Goal: Task Accomplishment & Management: Use online tool/utility

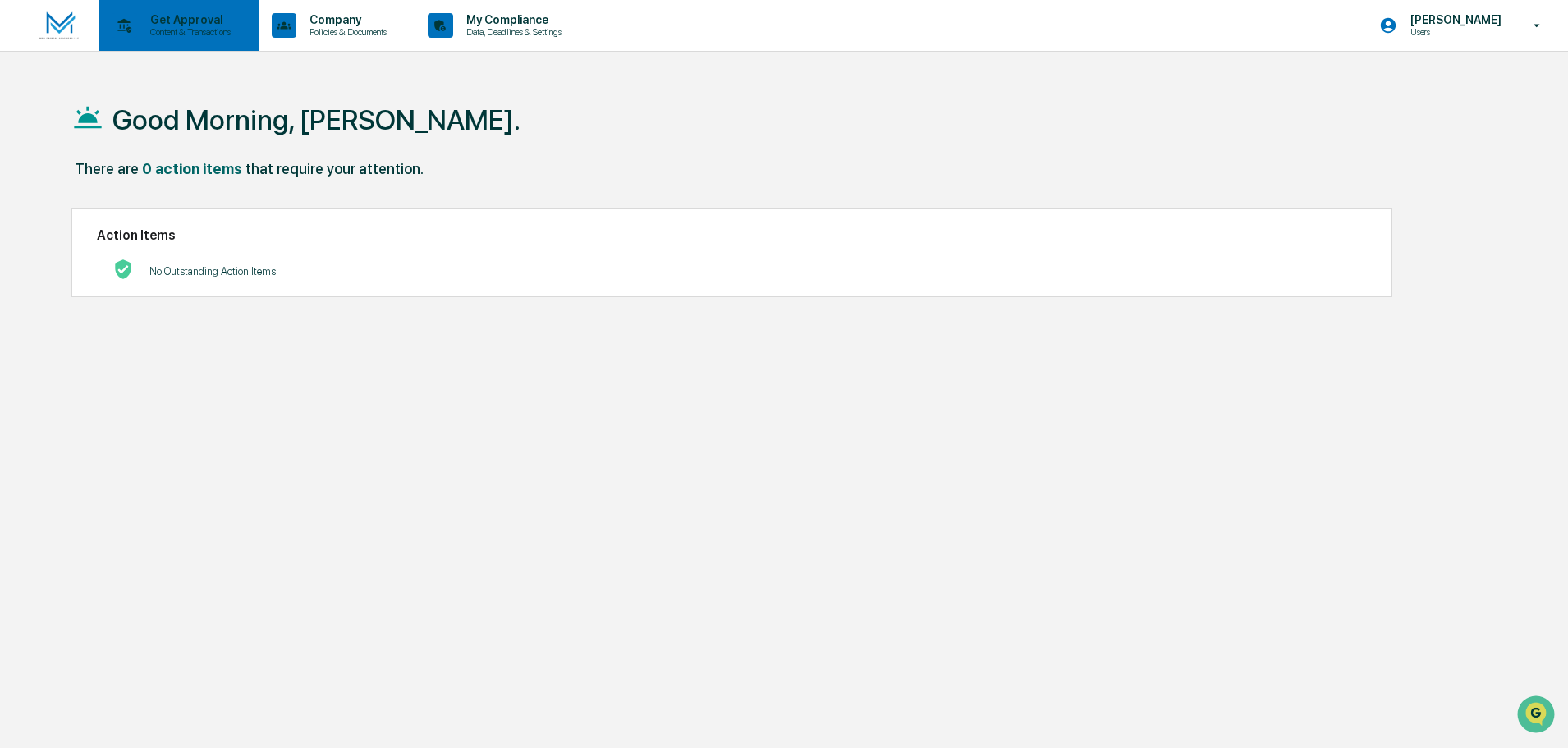
click at [207, 33] on p "Content & Transactions" at bounding box center [188, 32] width 102 height 11
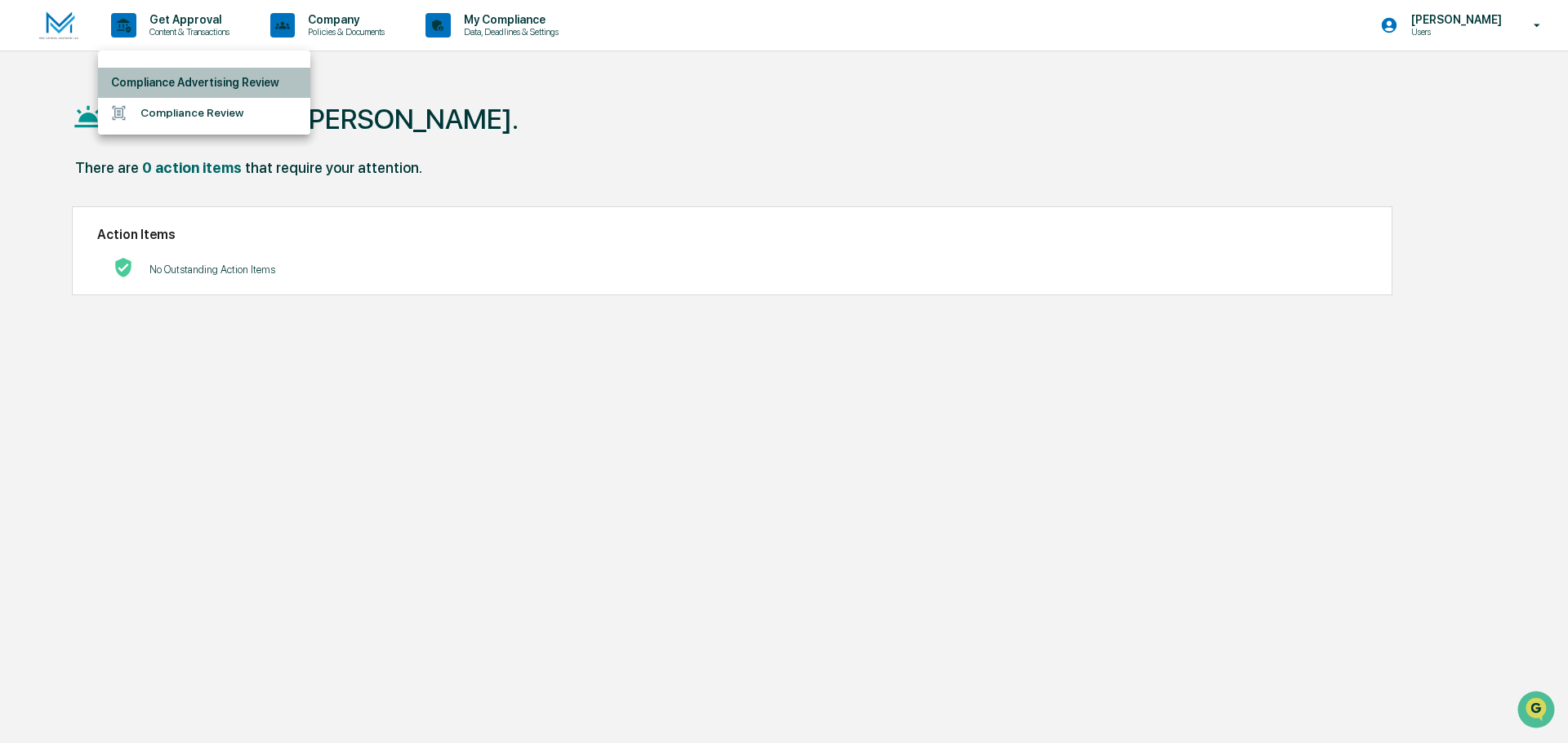
click at [201, 74] on li "Compliance Advertising Review" at bounding box center [204, 83] width 212 height 31
click at [331, 26] on div at bounding box center [784, 371] width 1568 height 743
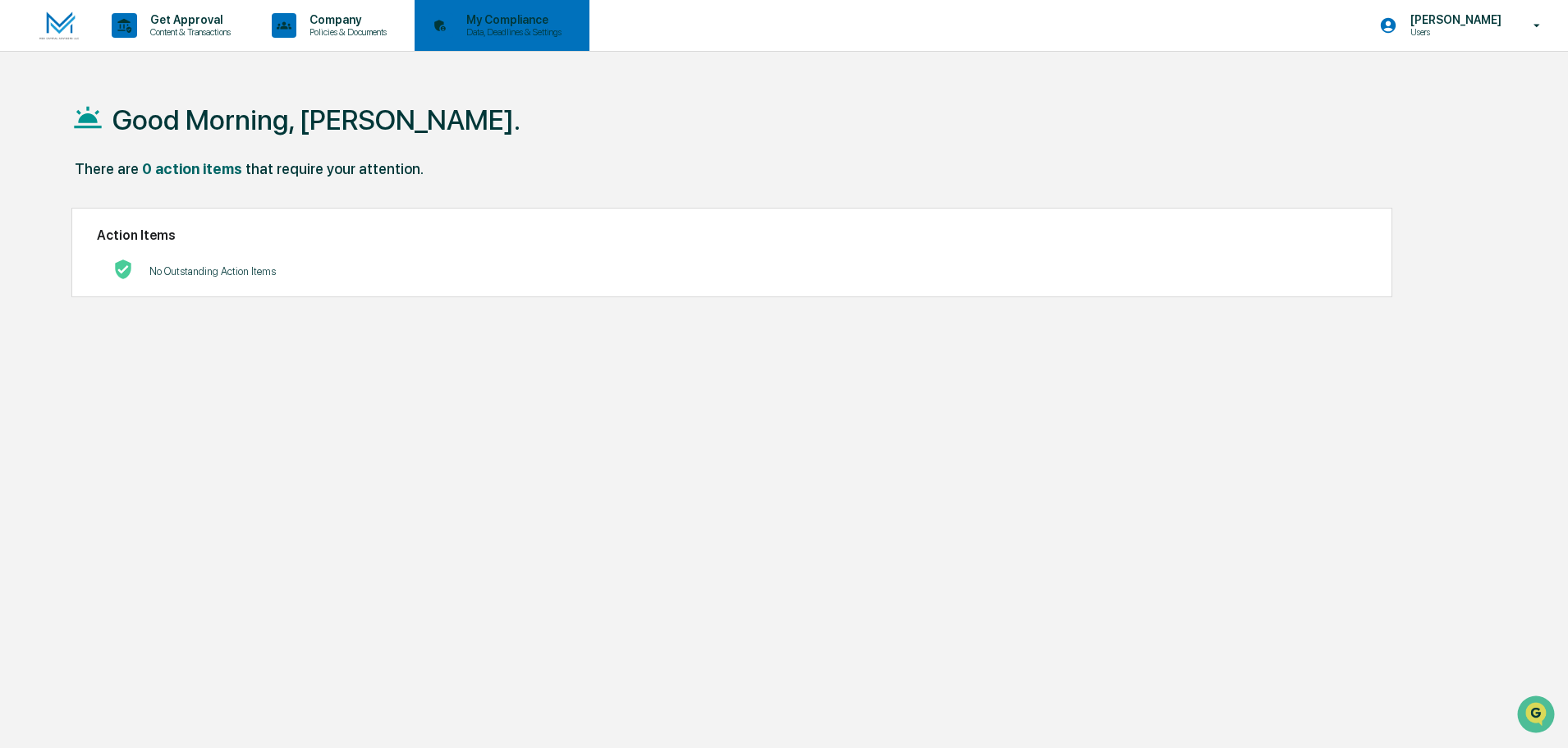
click at [516, 35] on p "Data, Deadlines & Settings" at bounding box center [511, 32] width 117 height 11
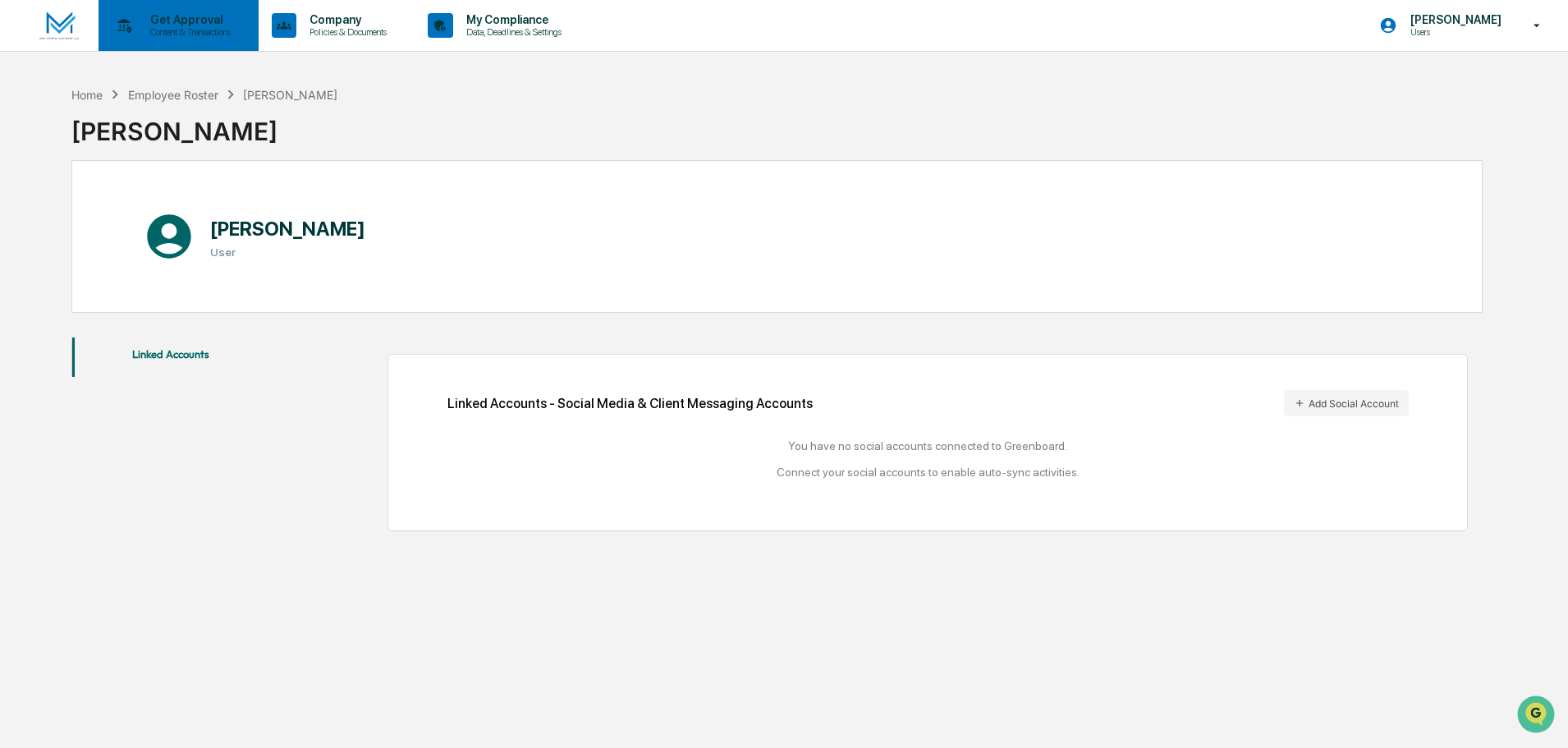
click at [176, 27] on p "Content & Transactions" at bounding box center [188, 32] width 102 height 11
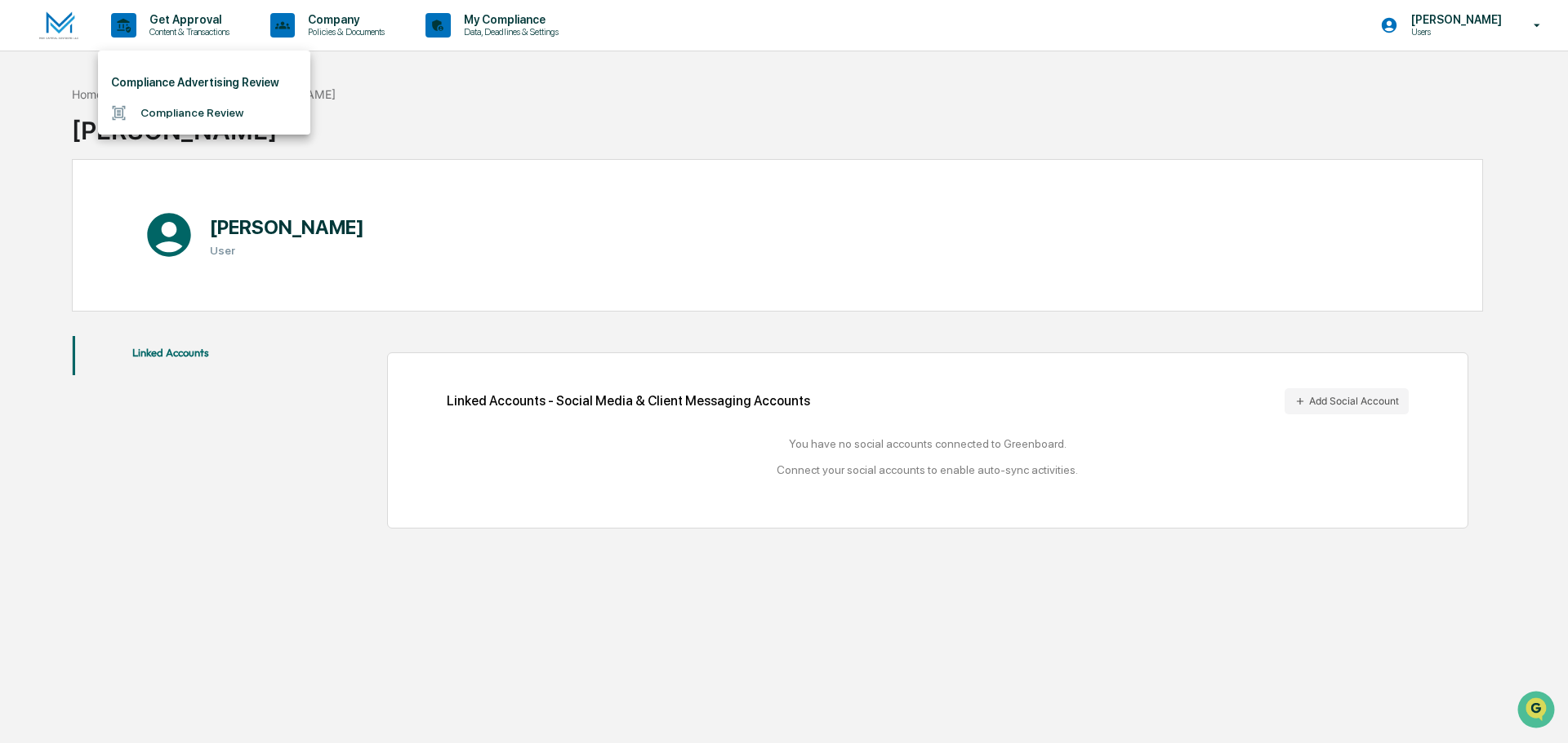
click at [165, 112] on li "Compliance Review" at bounding box center [204, 113] width 212 height 31
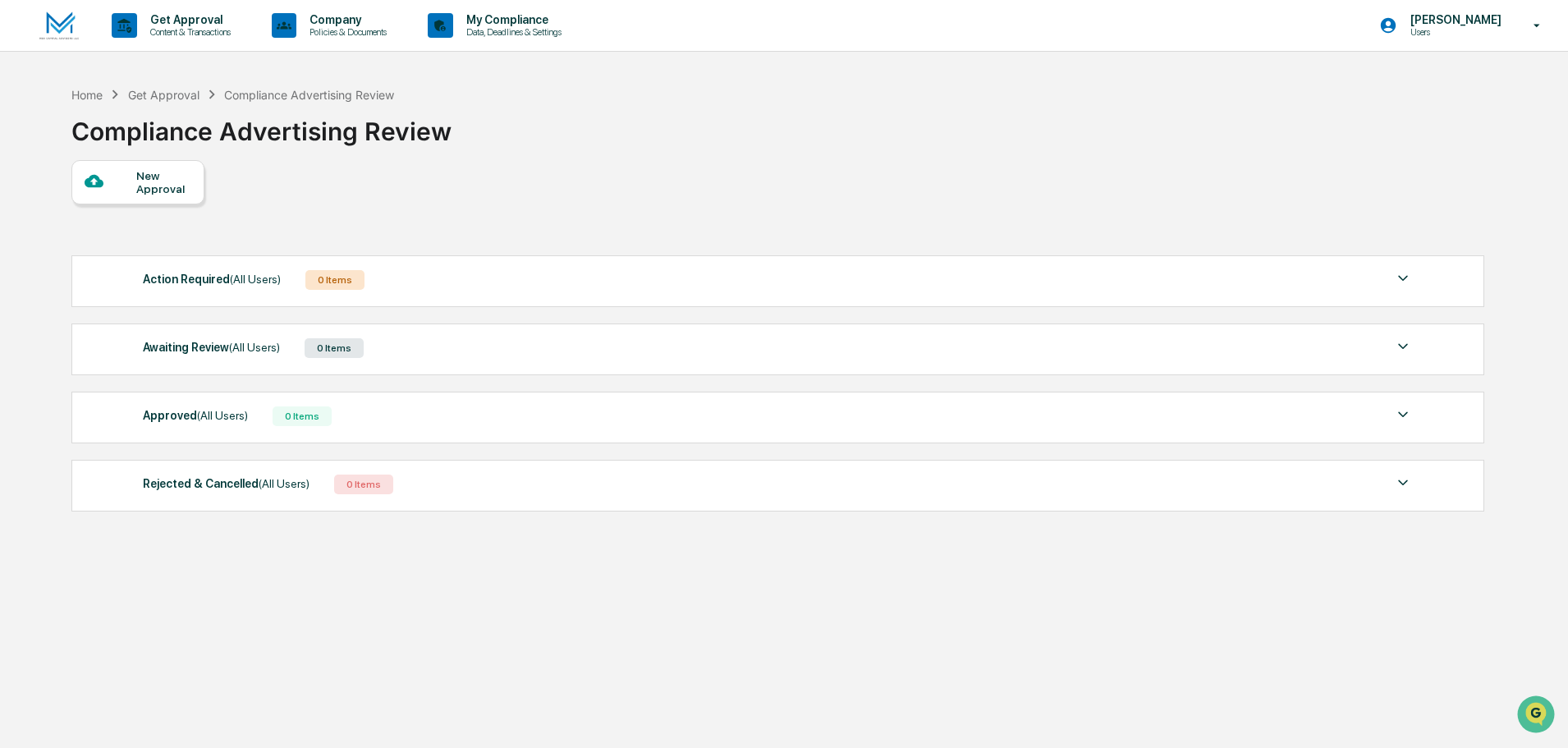
click at [157, 187] on div "New Approval" at bounding box center [163, 183] width 55 height 26
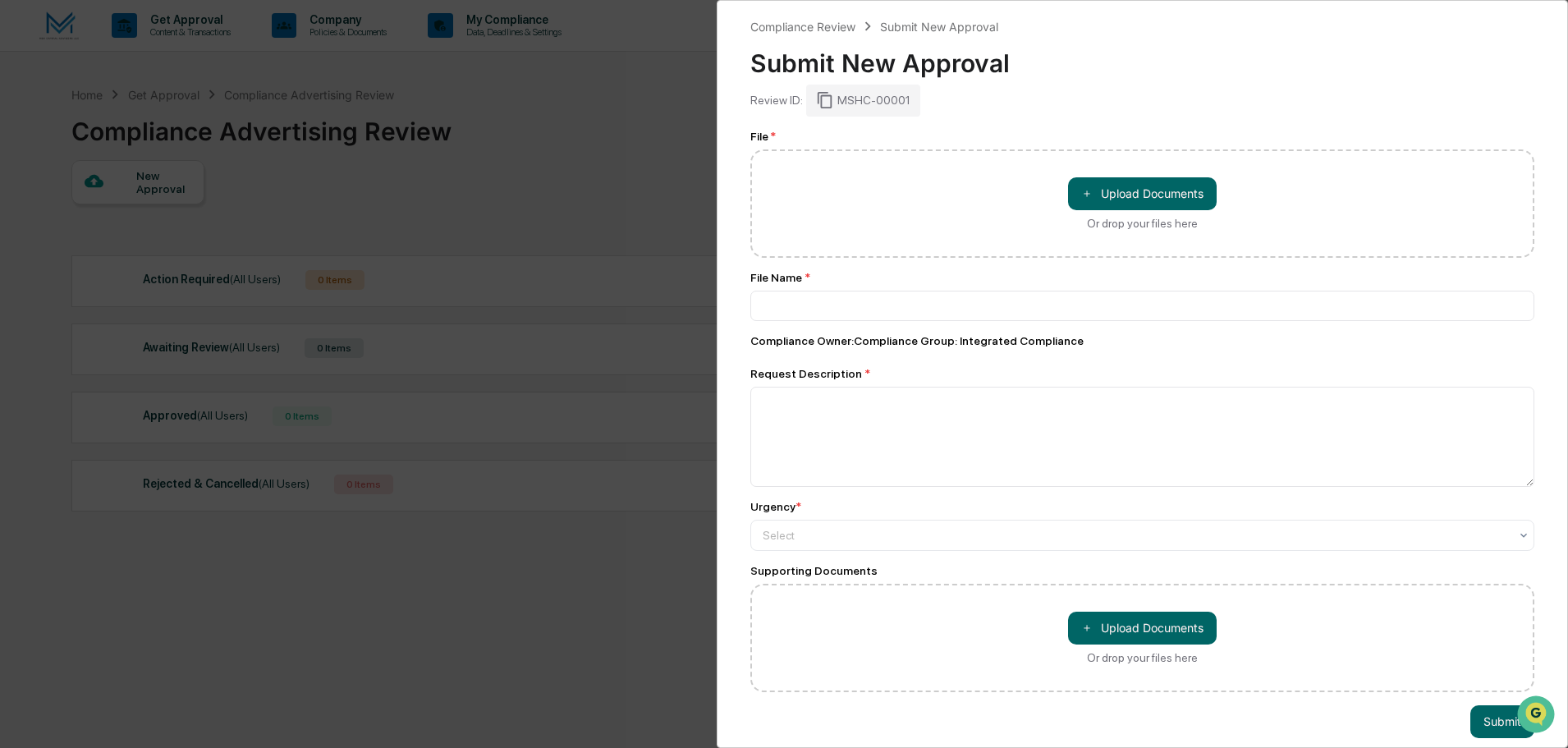
click at [414, 145] on div "Compliance Review Submit New Approval Submit New Approval Review ID: MSHC-00001…" at bounding box center [784, 374] width 1568 height 748
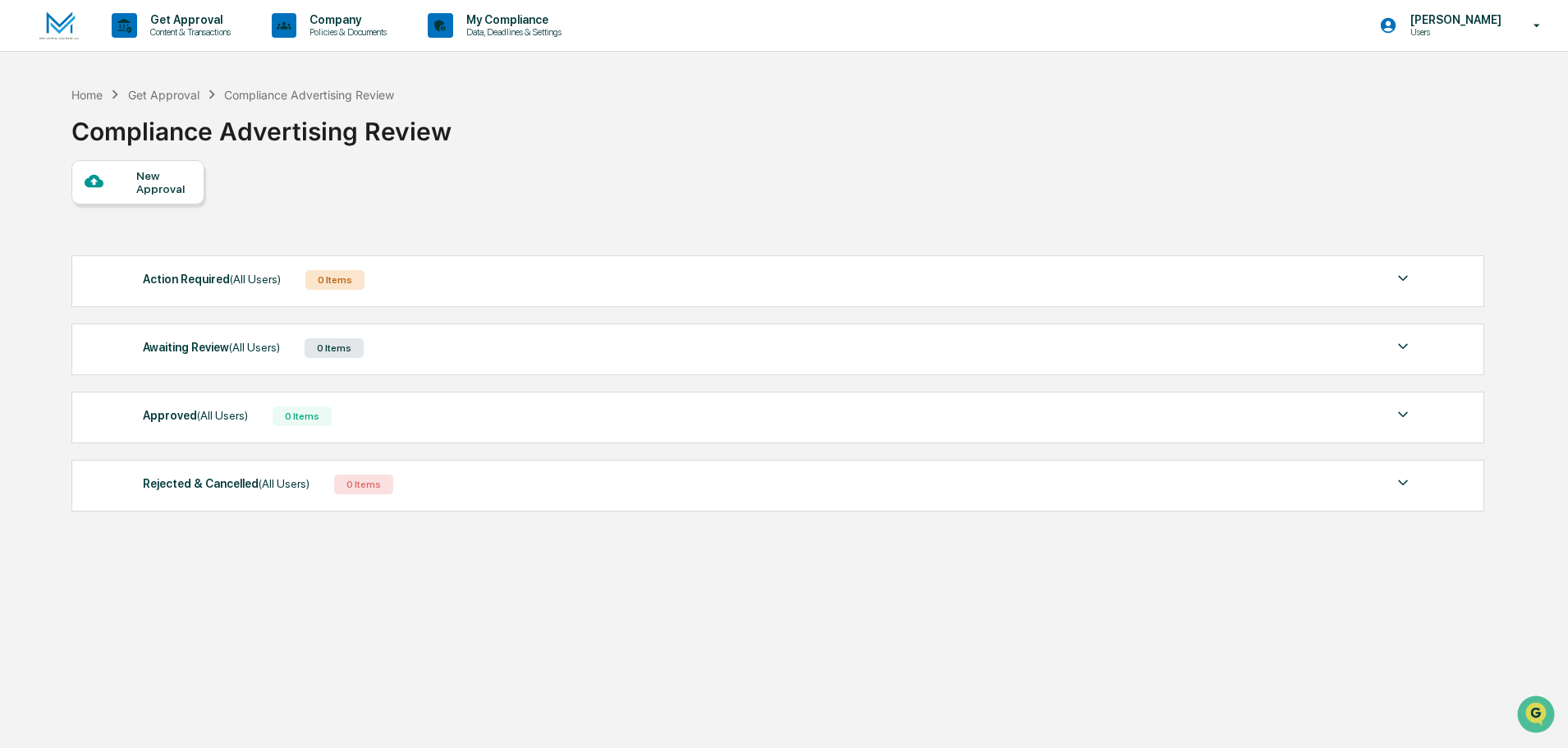
click at [800, 420] on div "Approved (All Users) 0 Items" at bounding box center [778, 417] width 1270 height 23
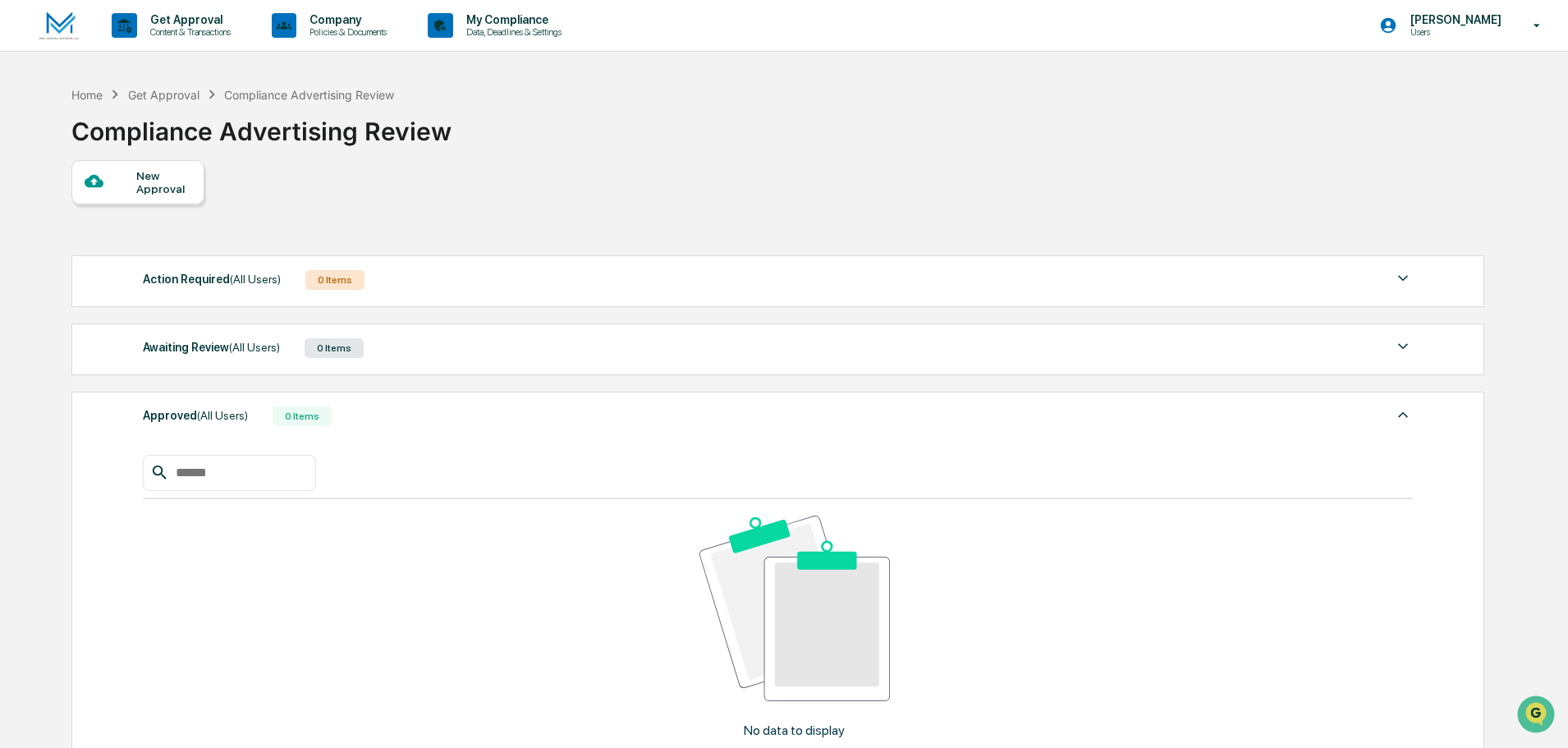
click at [459, 278] on div "Action Required (All Users) 0 Items" at bounding box center [778, 280] width 1270 height 23
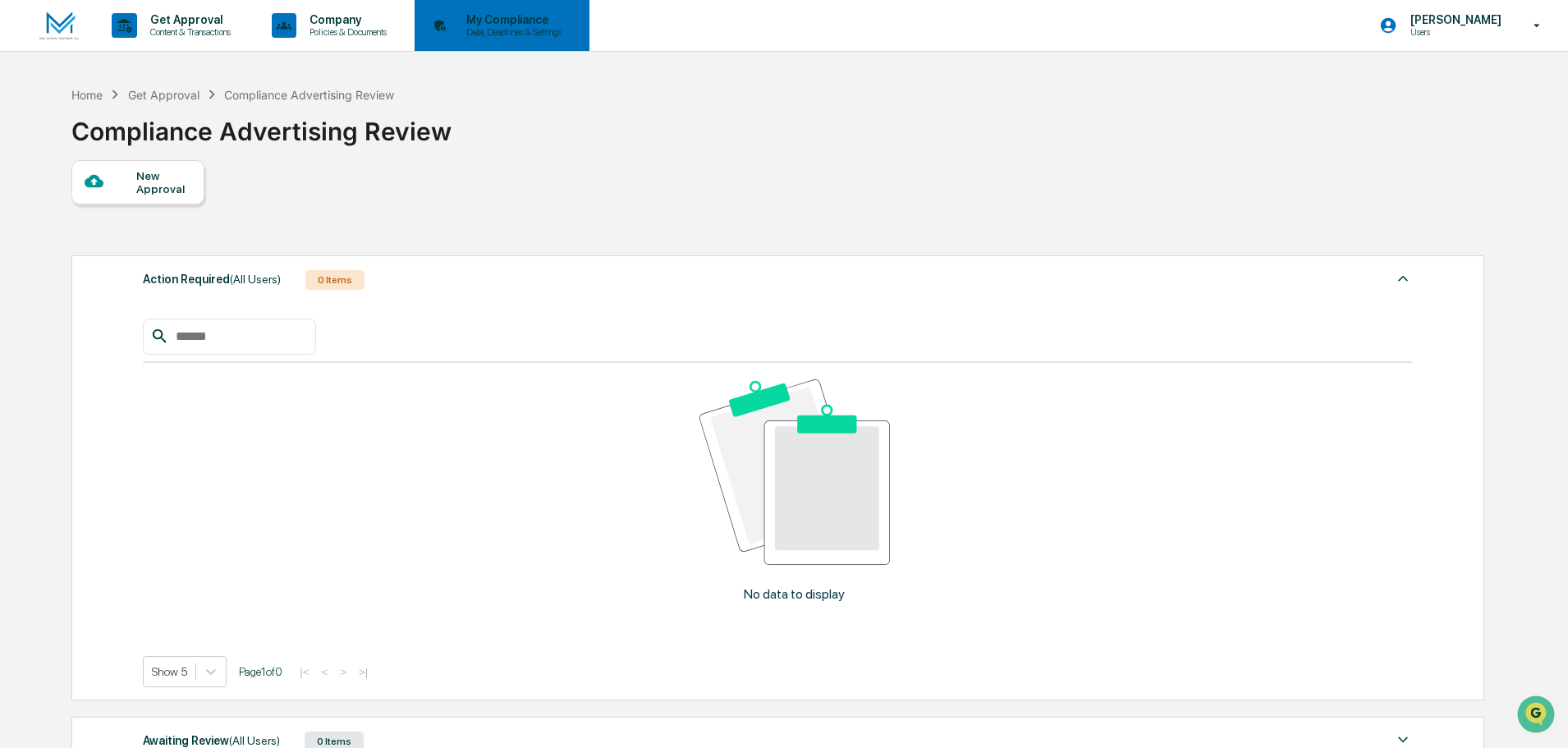
click at [515, 32] on p "Data, Deadlines & Settings" at bounding box center [511, 32] width 117 height 11
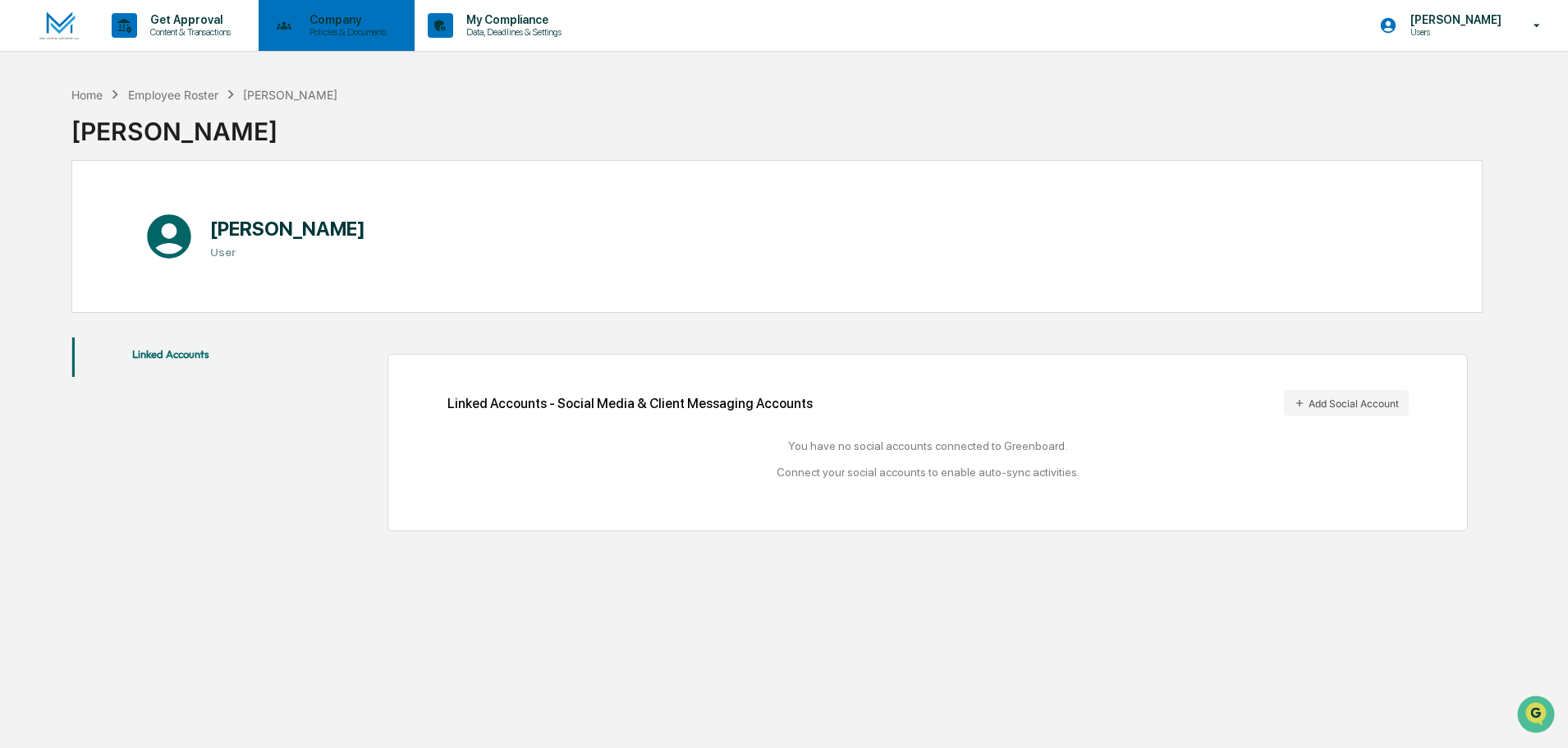
click at [351, 33] on p "Policies & Documents" at bounding box center [345, 32] width 98 height 11
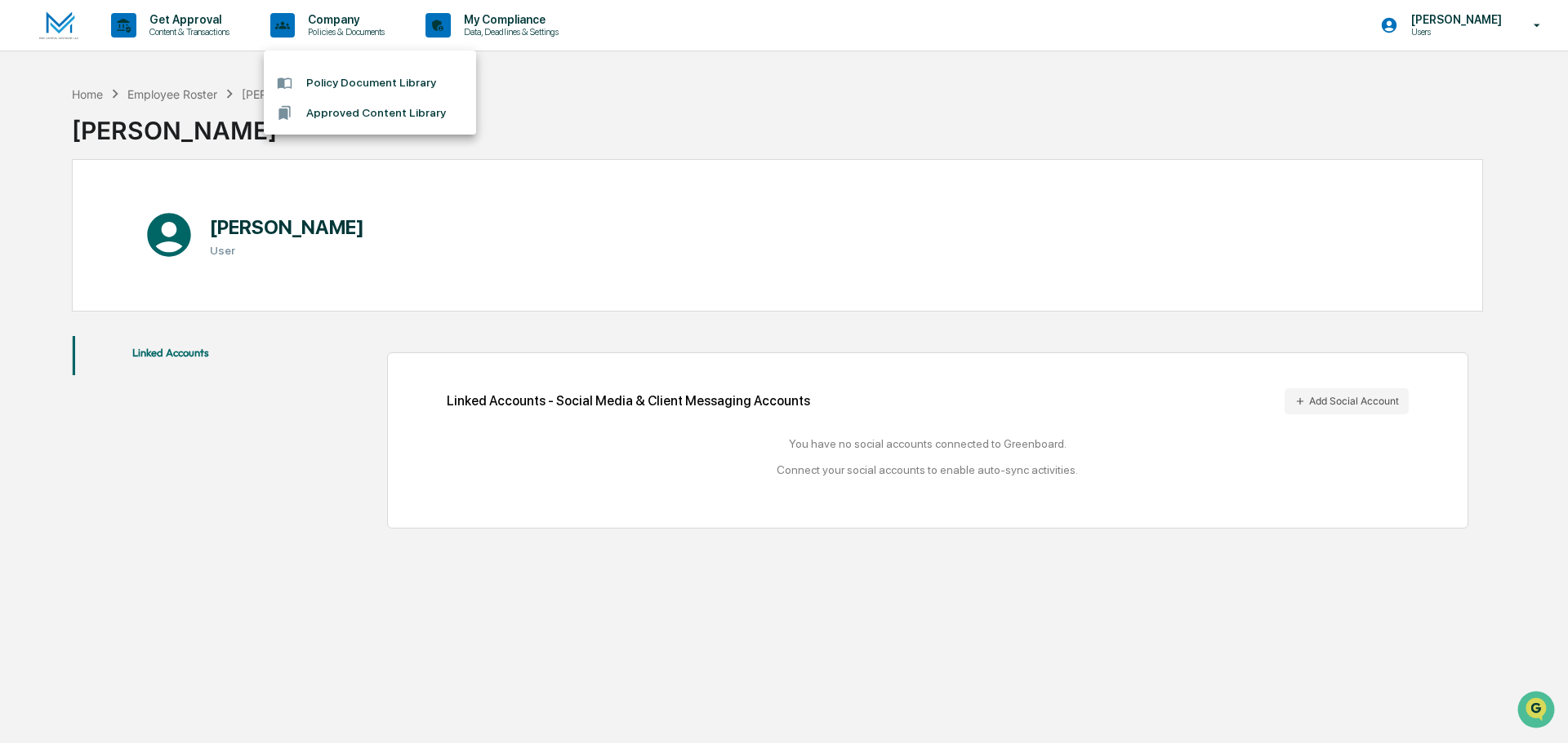
click at [191, 27] on div at bounding box center [784, 371] width 1568 height 743
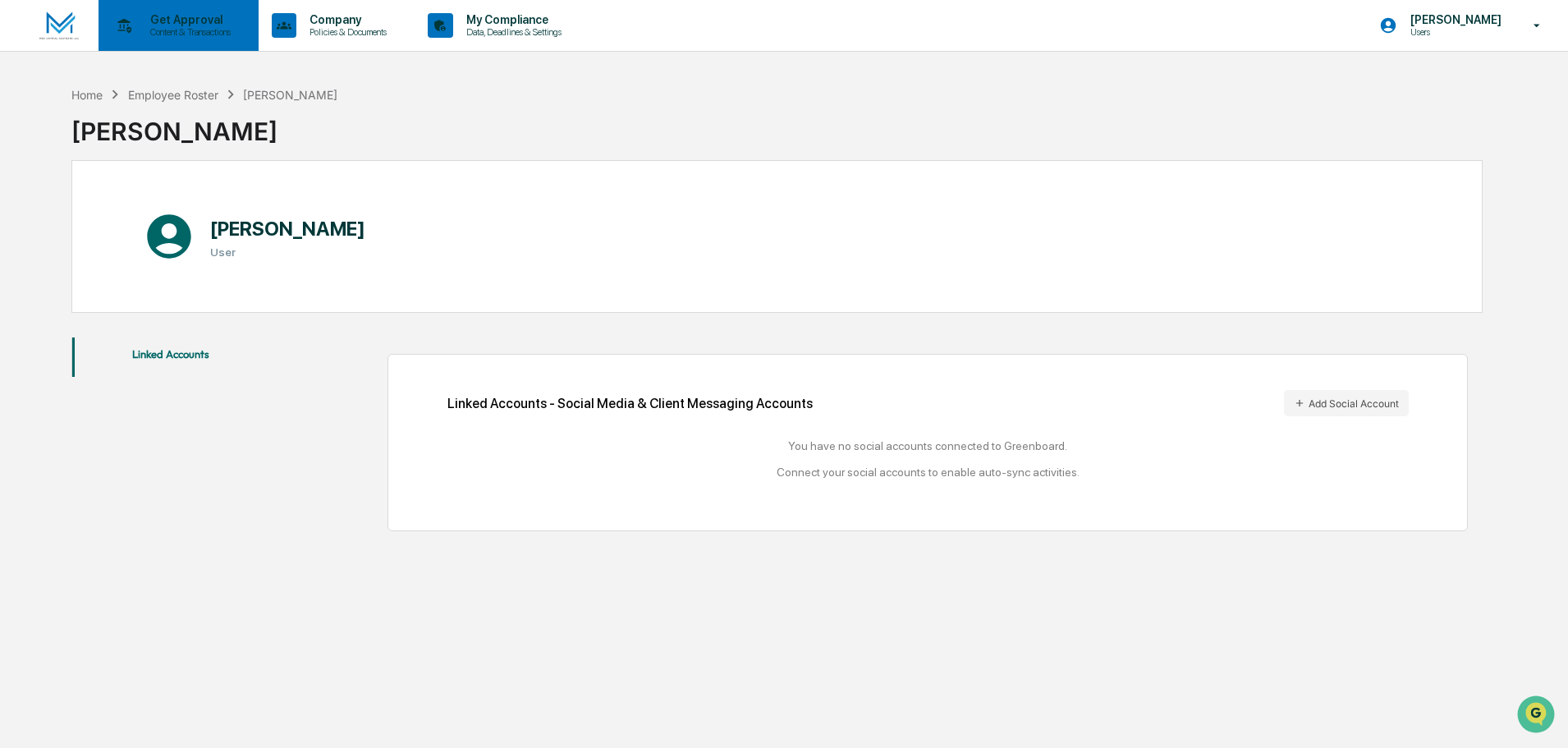
click at [182, 27] on p "Content & Transactions" at bounding box center [188, 32] width 102 height 11
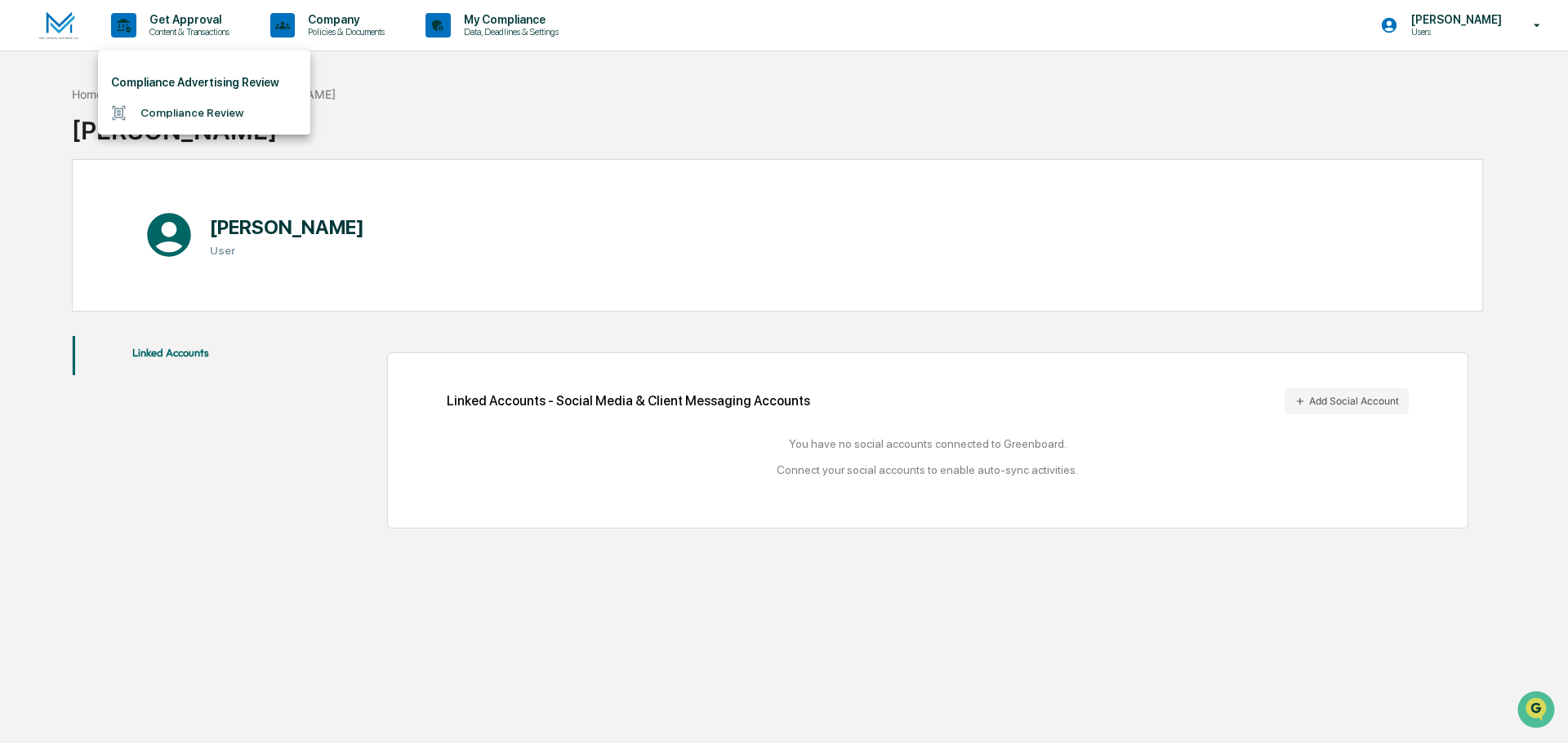
click at [216, 81] on li "Compliance Advertising Review" at bounding box center [204, 83] width 212 height 31
click at [209, 114] on li "Compliance Review" at bounding box center [204, 113] width 212 height 31
